Goal: Task Accomplishment & Management: Use online tool/utility

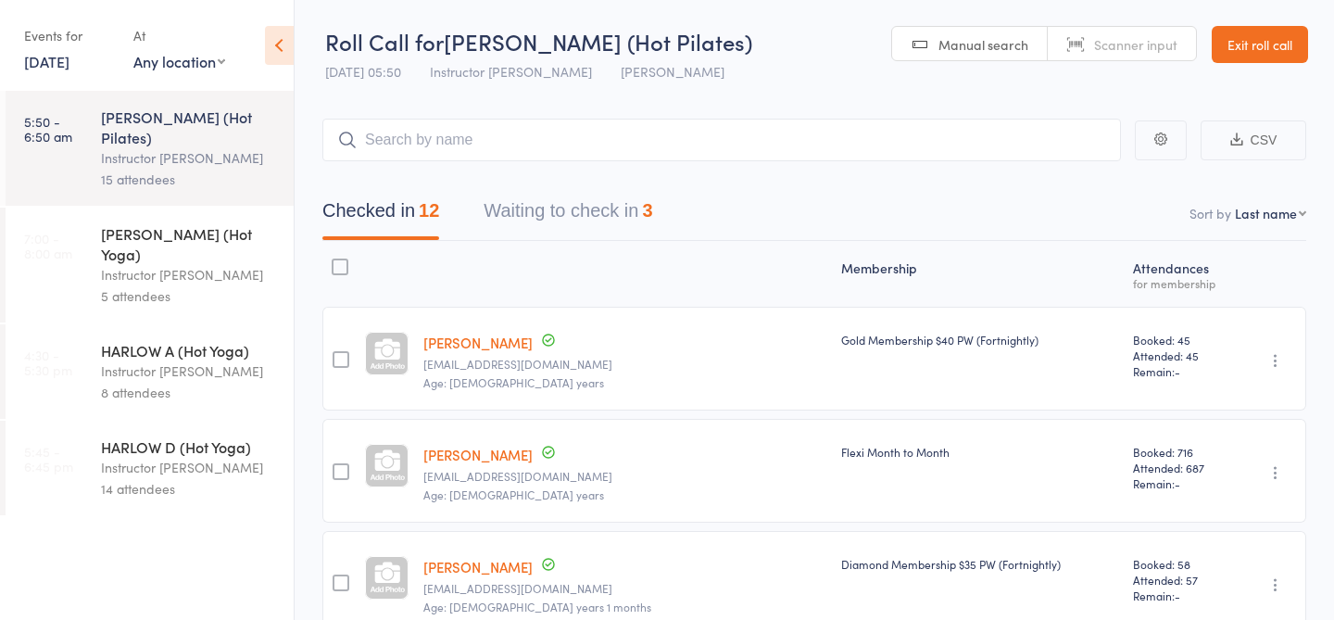
click at [156, 264] on div "Instructor [PERSON_NAME]" at bounding box center [189, 274] width 177 height 21
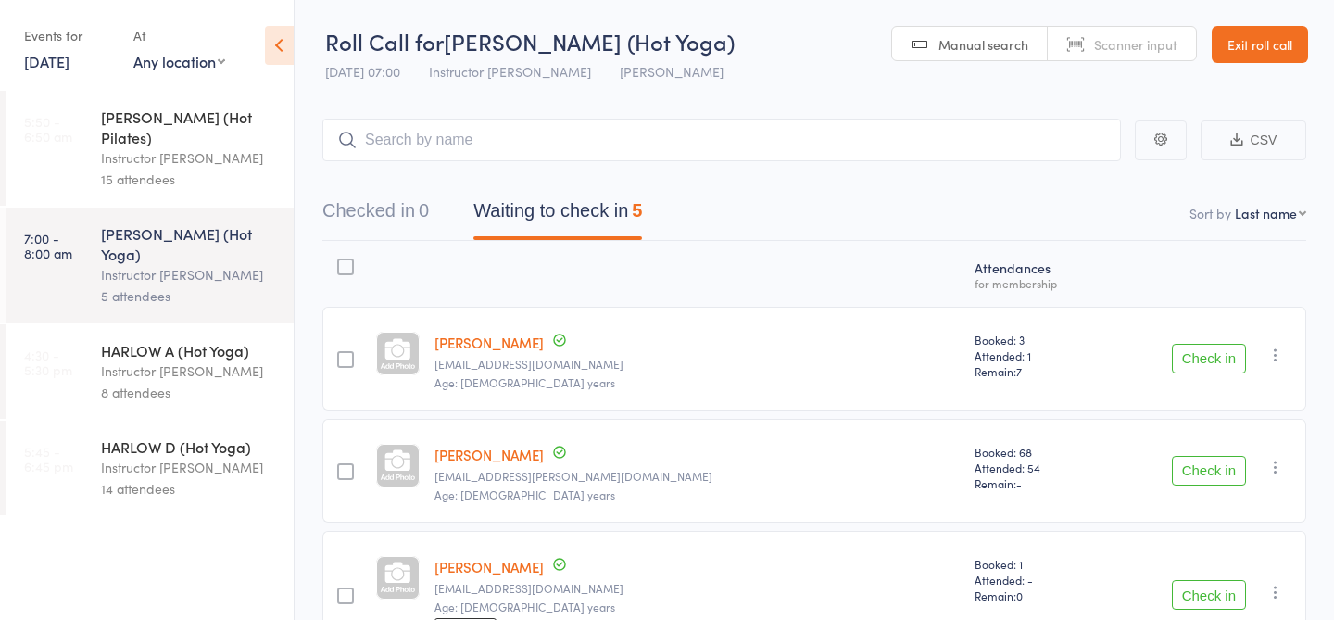
click at [908, 36] on link "Manual search" at bounding box center [970, 44] width 156 height 35
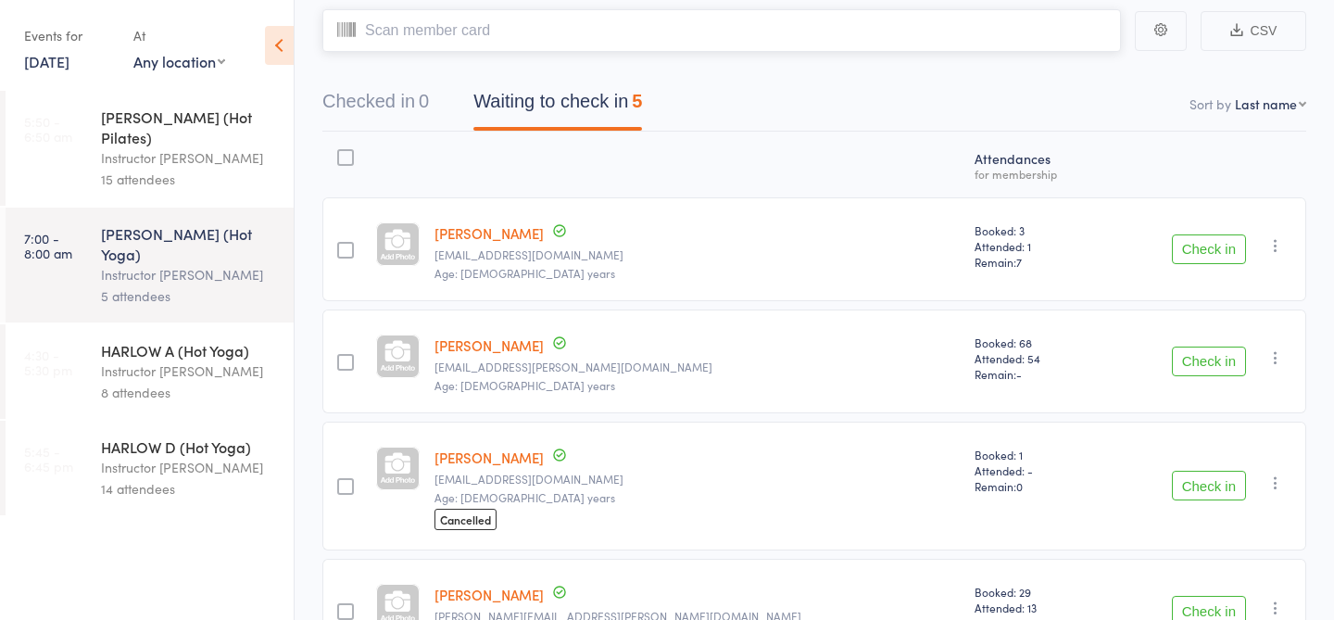
scroll to position [9, 0]
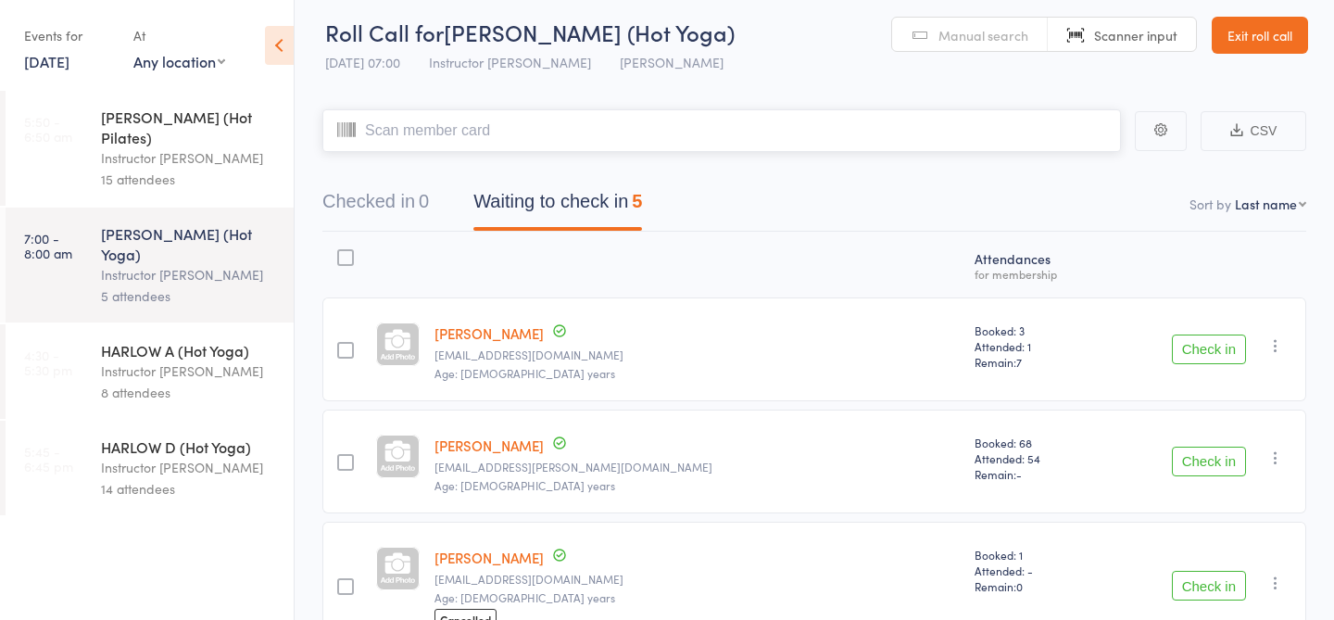
click at [578, 128] on input "search" at bounding box center [721, 130] width 798 height 43
type input "23791"
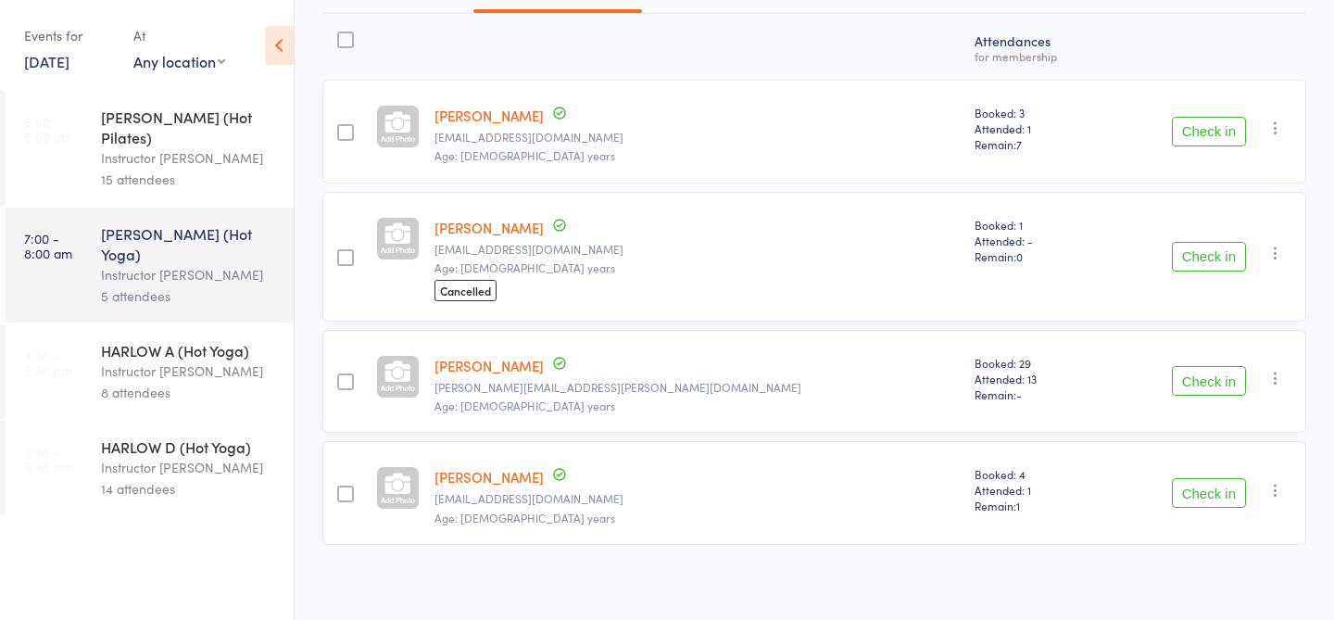
scroll to position [233, 0]
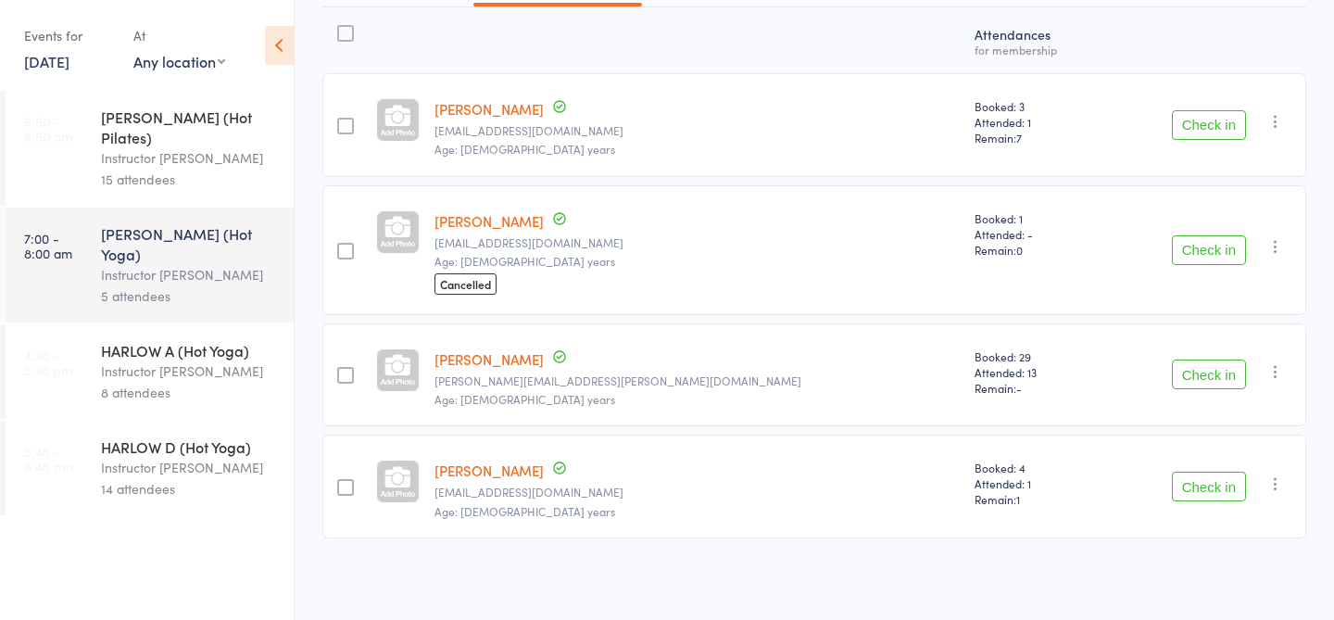
click at [1207, 246] on button "Check in" at bounding box center [1208, 250] width 74 height 30
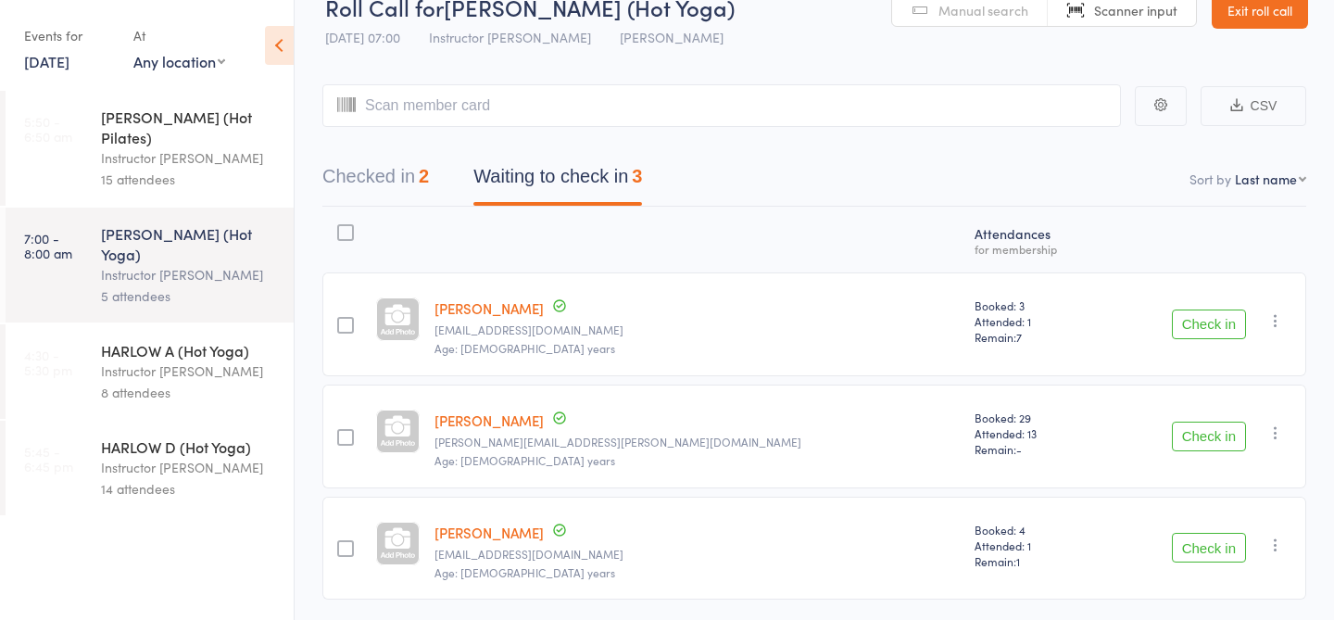
scroll to position [0, 0]
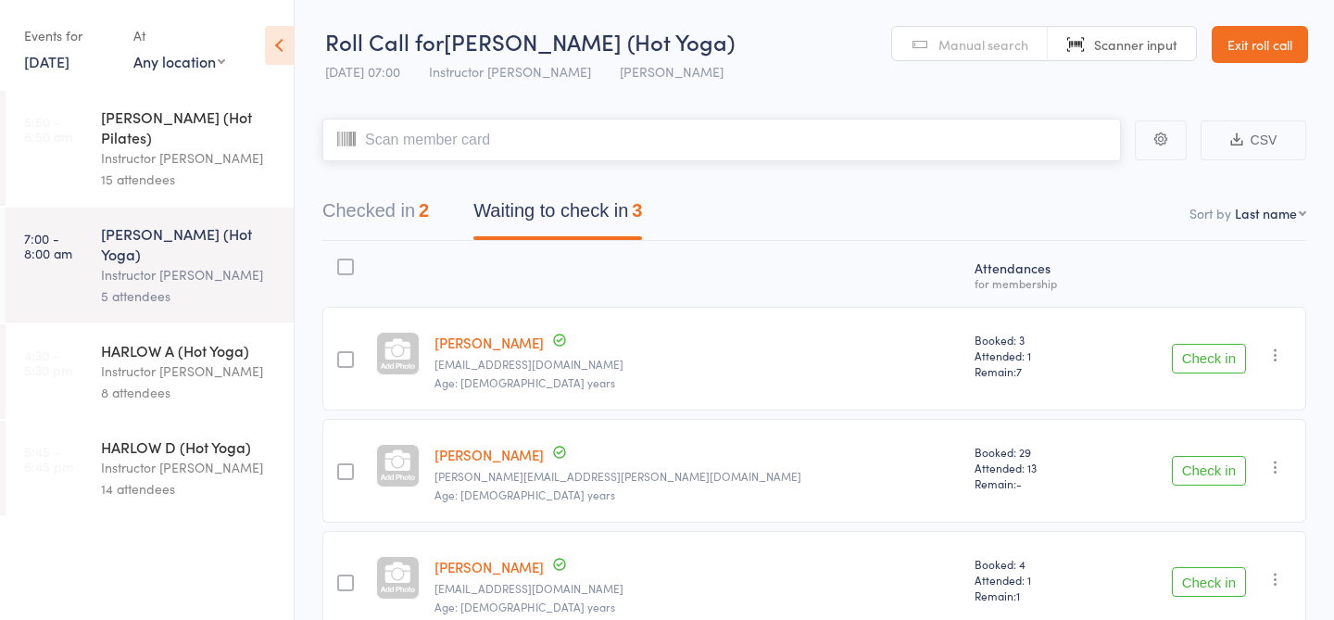
click at [565, 136] on input "search" at bounding box center [721, 140] width 798 height 43
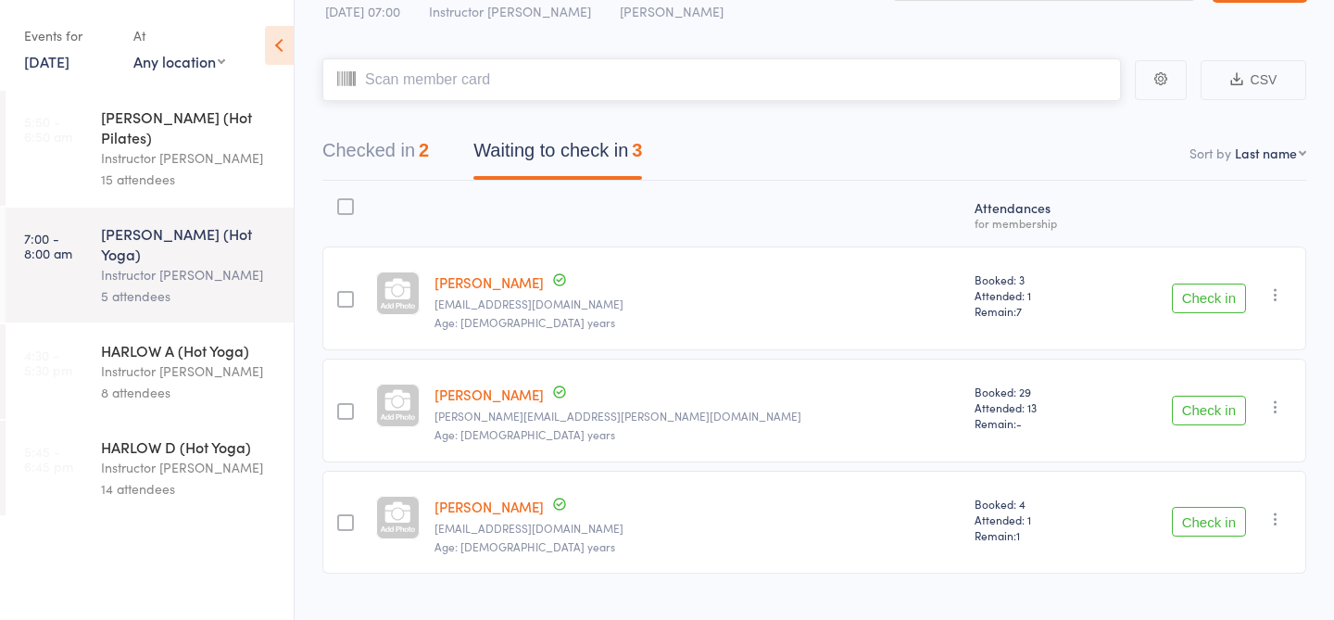
scroll to position [84, 0]
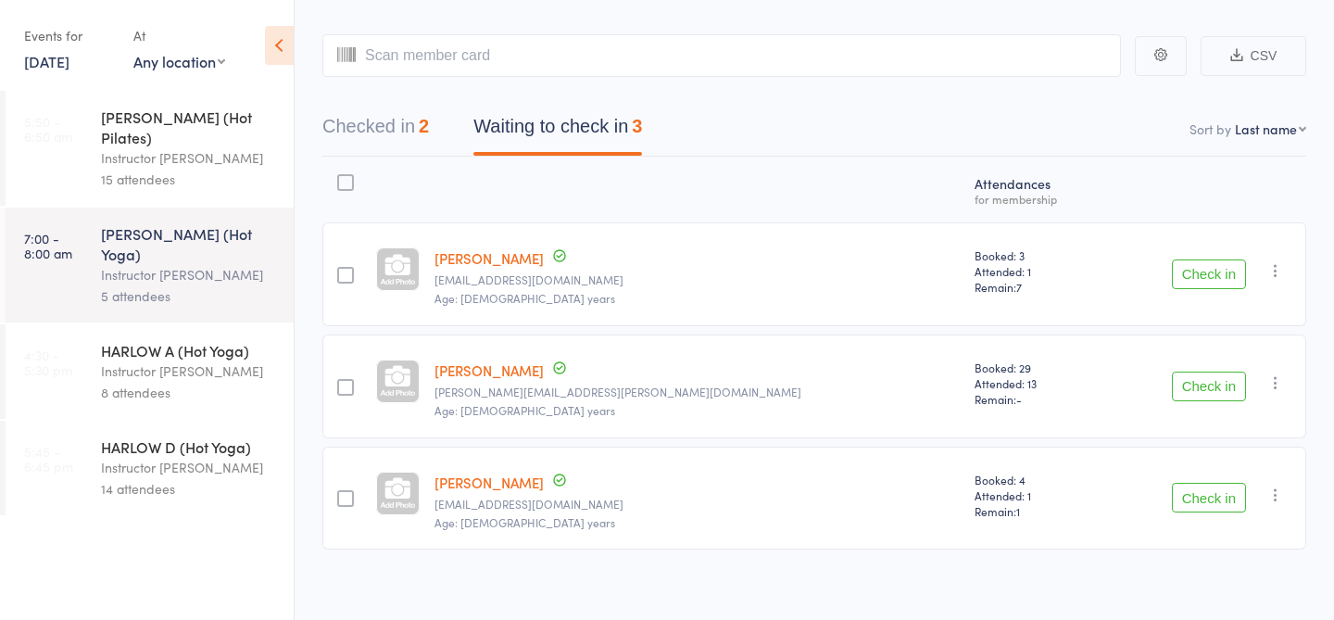
click at [1201, 269] on button "Check in" at bounding box center [1208, 274] width 74 height 30
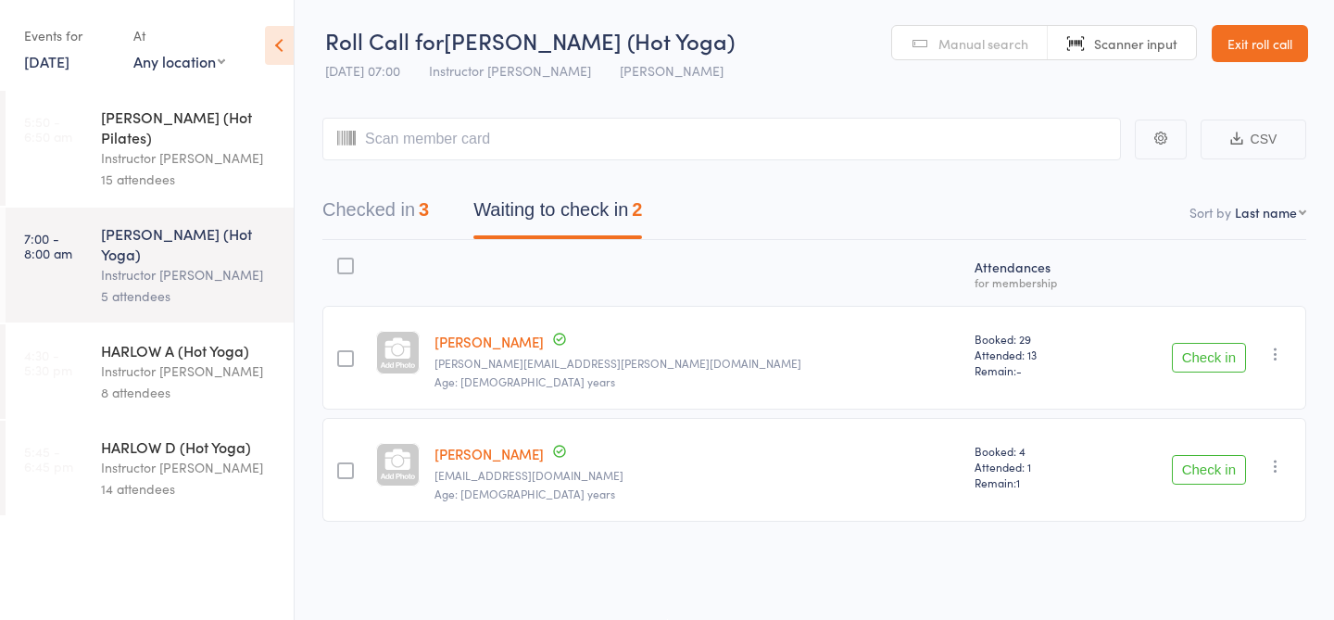
click at [335, 209] on button "Checked in 3" at bounding box center [375, 214] width 106 height 49
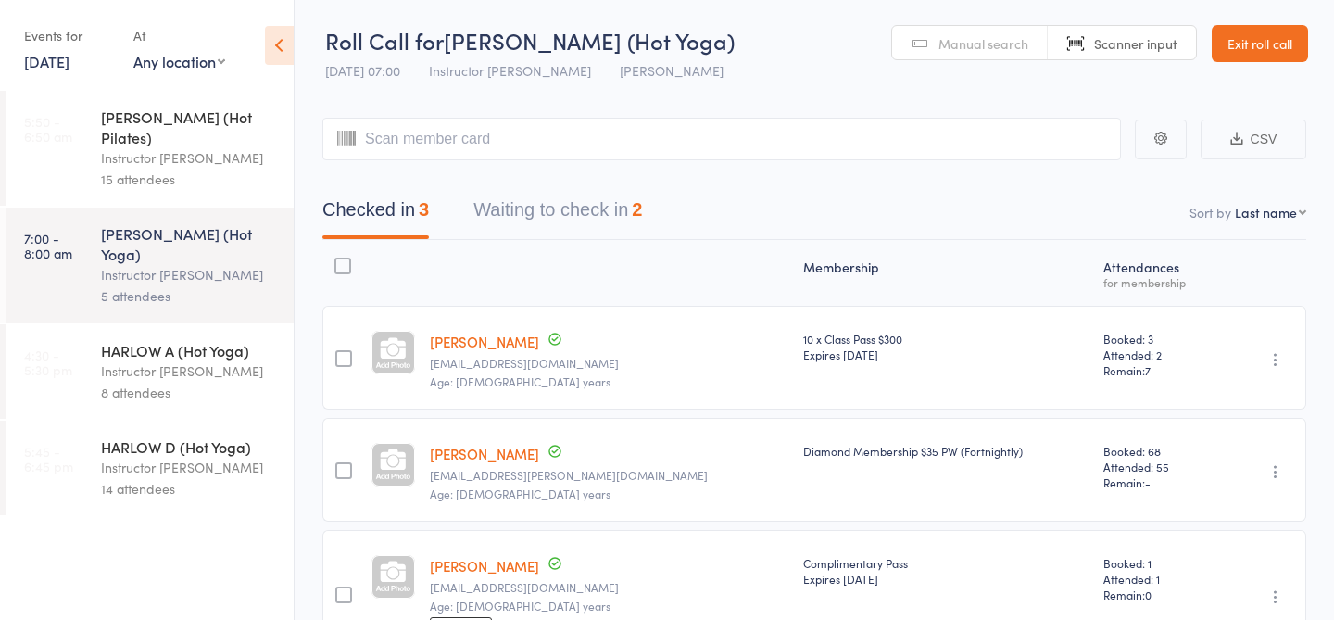
scroll to position [84, 0]
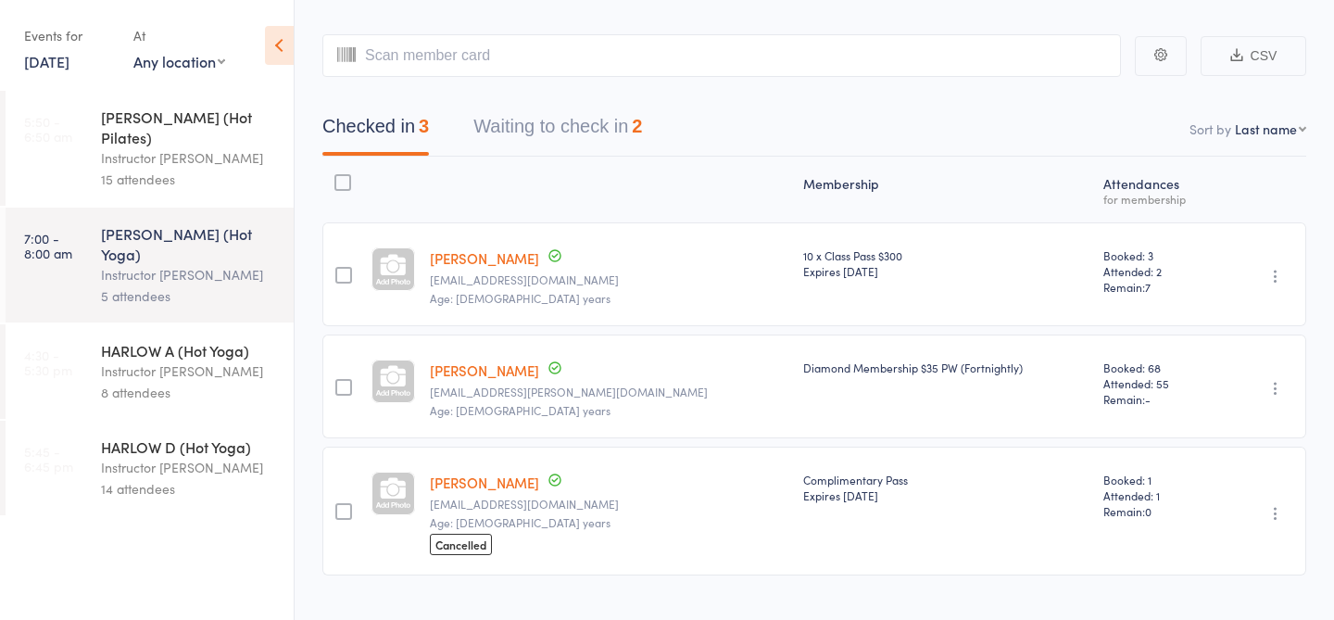
click at [576, 132] on button "Waiting to check in 2" at bounding box center [557, 130] width 169 height 49
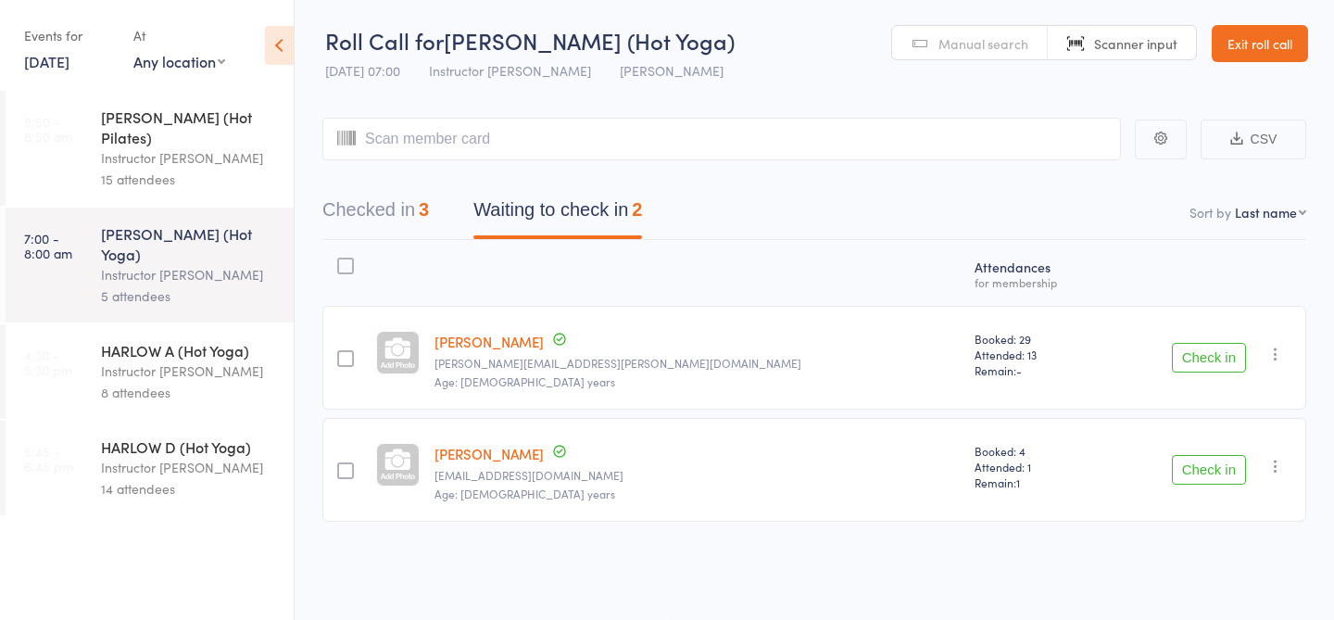
click at [1005, 44] on span "Manual search" at bounding box center [983, 43] width 90 height 19
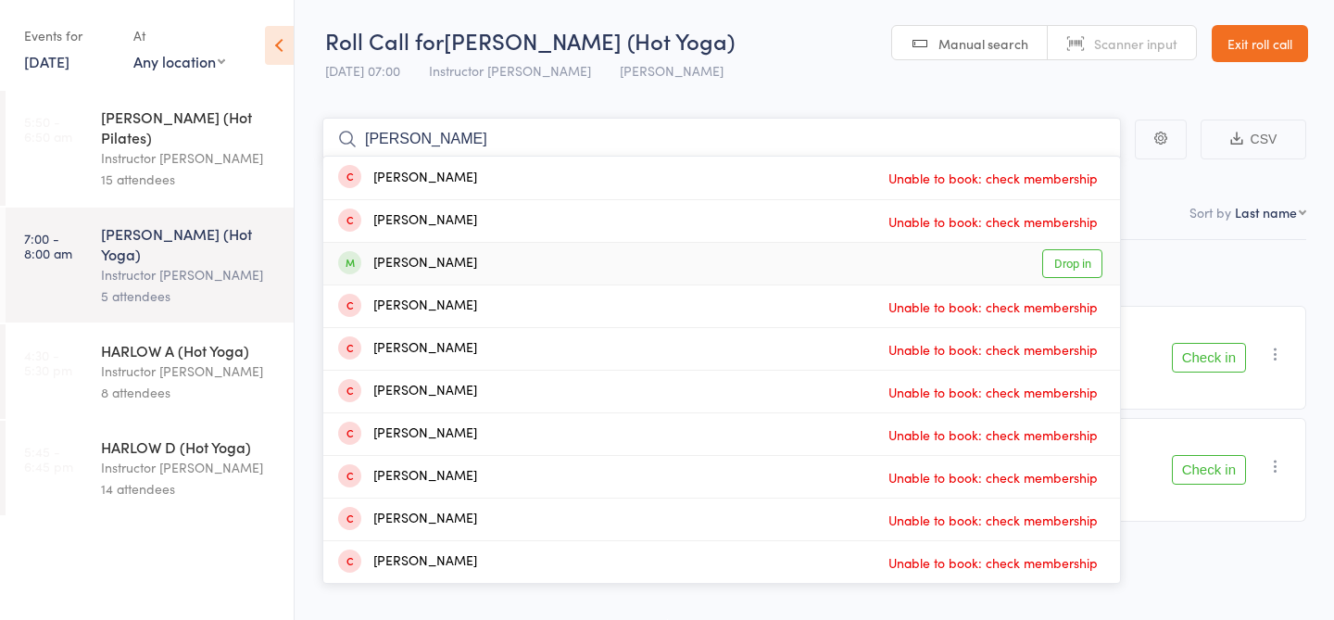
type input "[PERSON_NAME]"
click at [1063, 264] on link "Drop in" at bounding box center [1072, 263] width 60 height 29
